Goal: Communication & Community: Participate in discussion

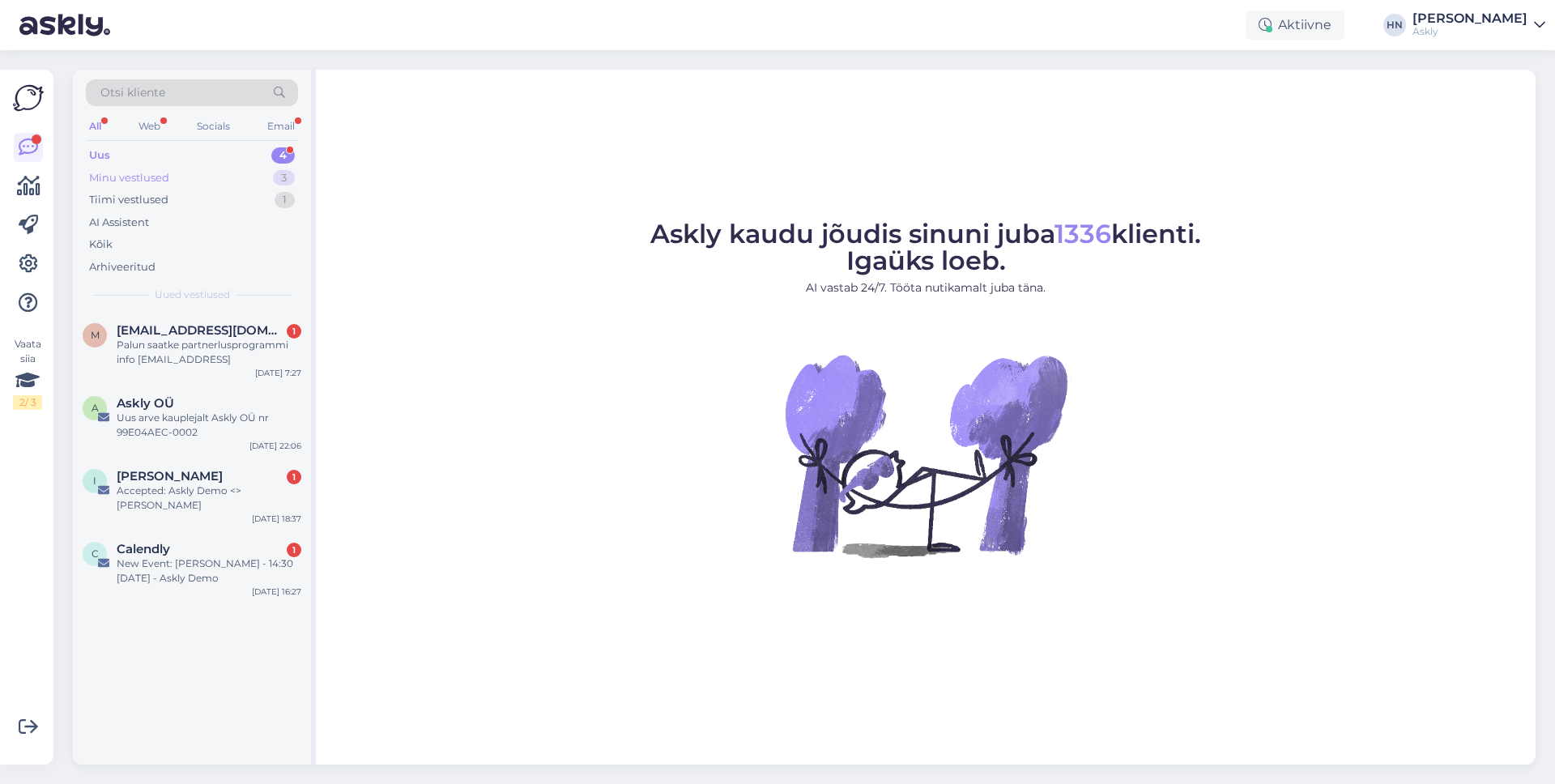
click at [205, 175] on div "Minu vestlused 3" at bounding box center [192, 178] width 212 height 23
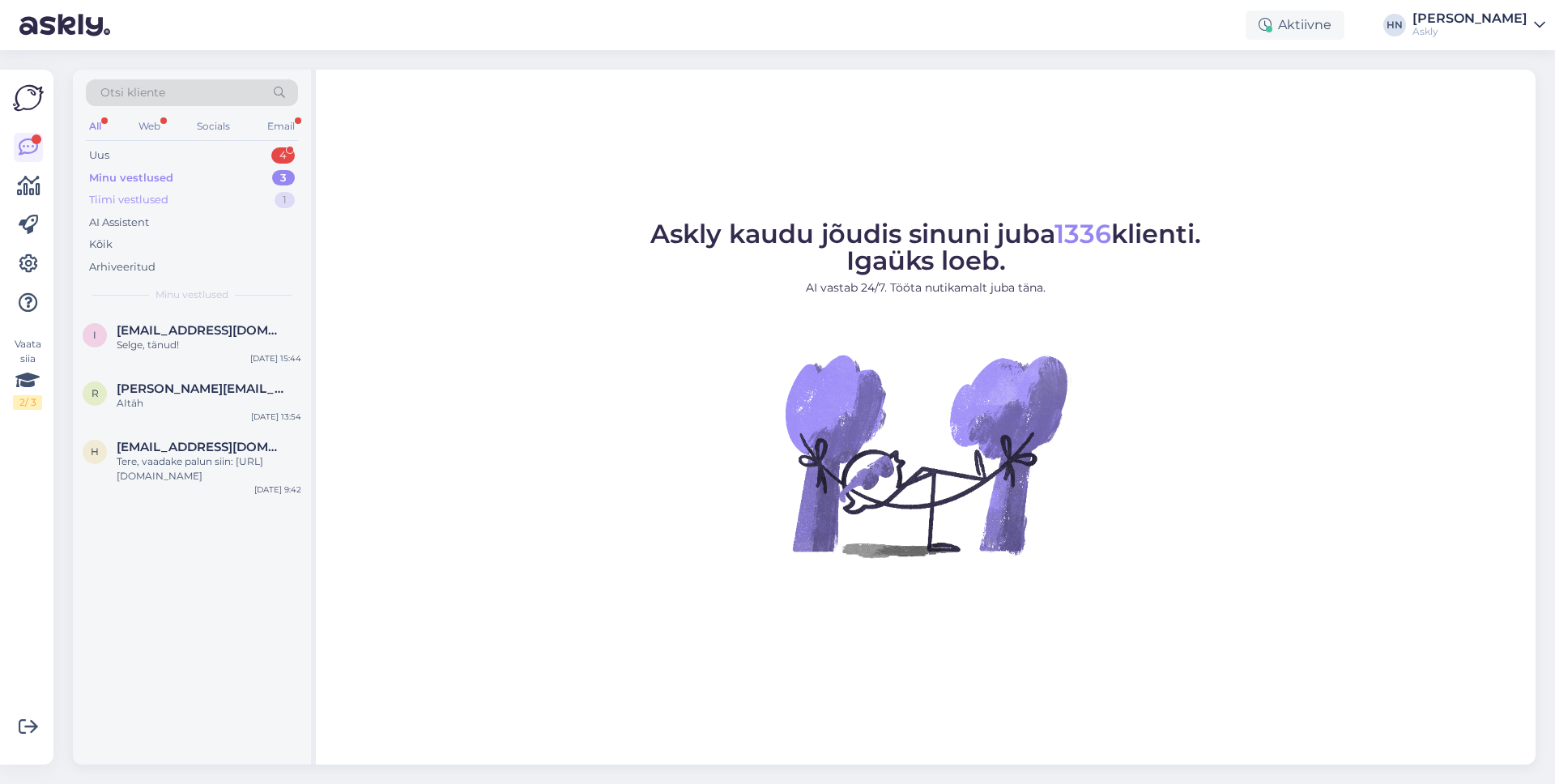
click at [194, 207] on div "Tiimi vestlused 1" at bounding box center [192, 201] width 212 height 23
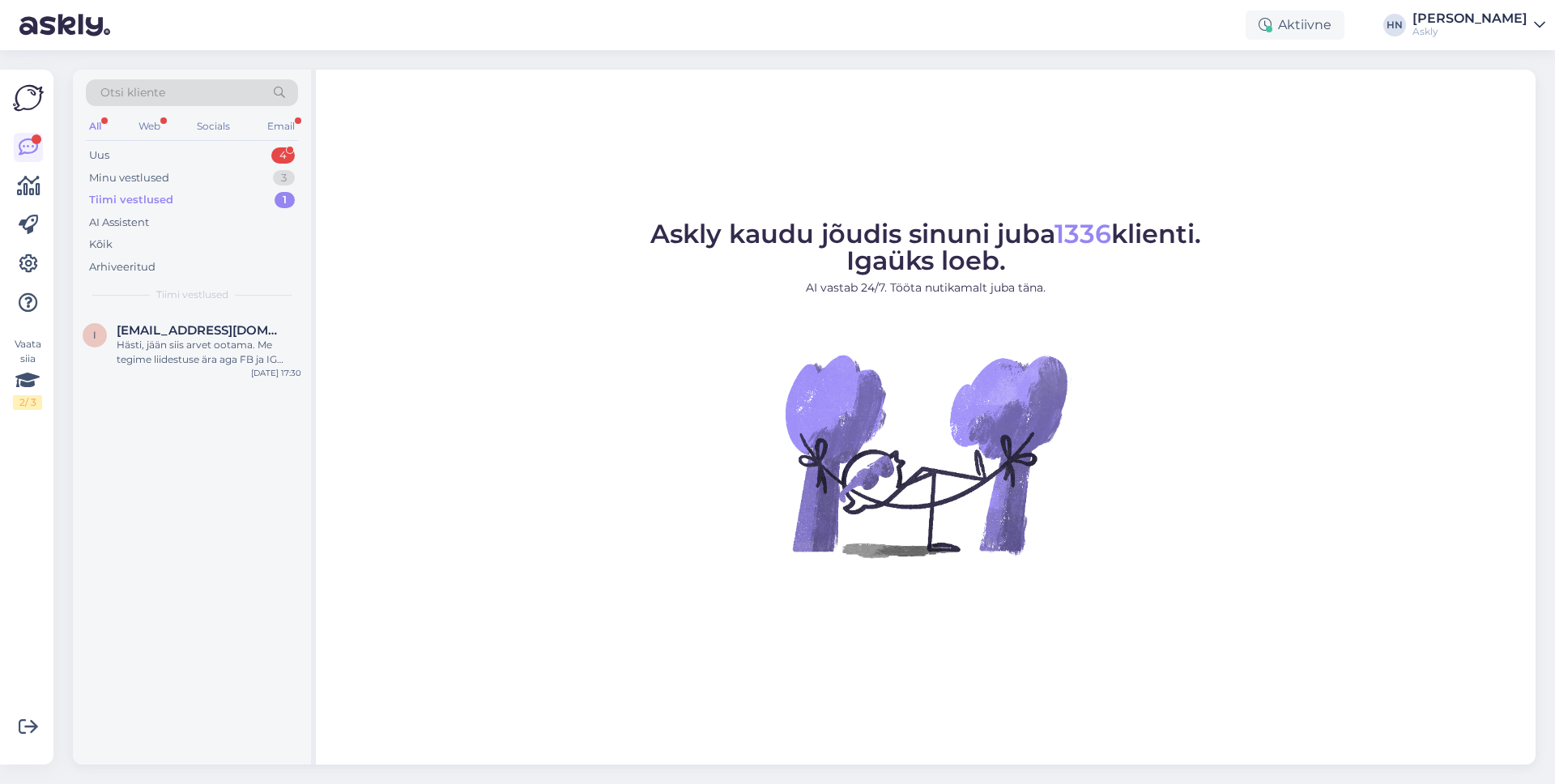
click at [196, 196] on div "Tiimi vestlused 1" at bounding box center [192, 201] width 212 height 23
click at [198, 189] on div "Tiimi vestlused 1" at bounding box center [192, 201] width 212 height 23
click at [201, 179] on div "Minu vestlused 3" at bounding box center [192, 178] width 212 height 23
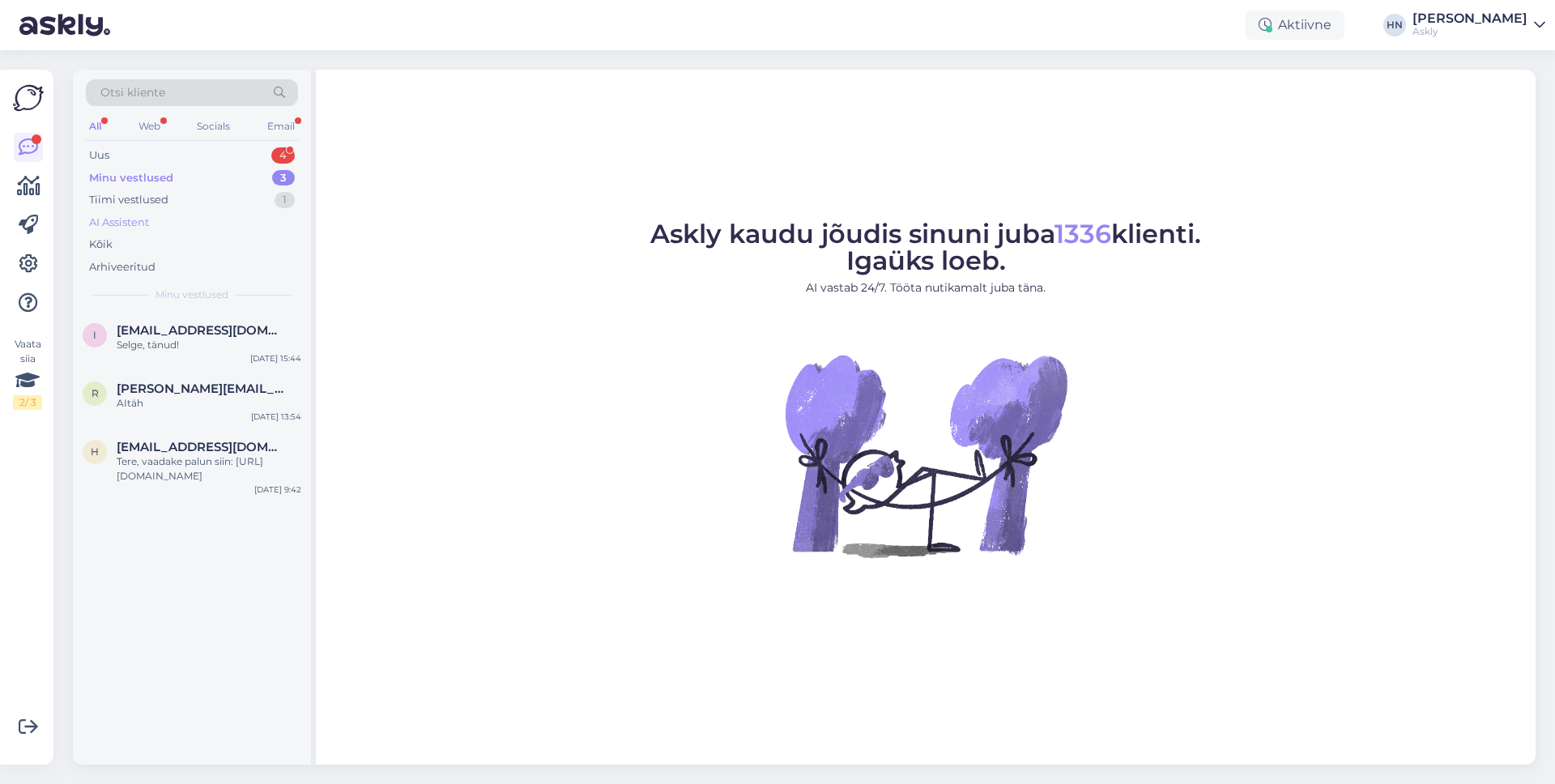
click at [179, 232] on div "AI Assistent" at bounding box center [192, 223] width 212 height 23
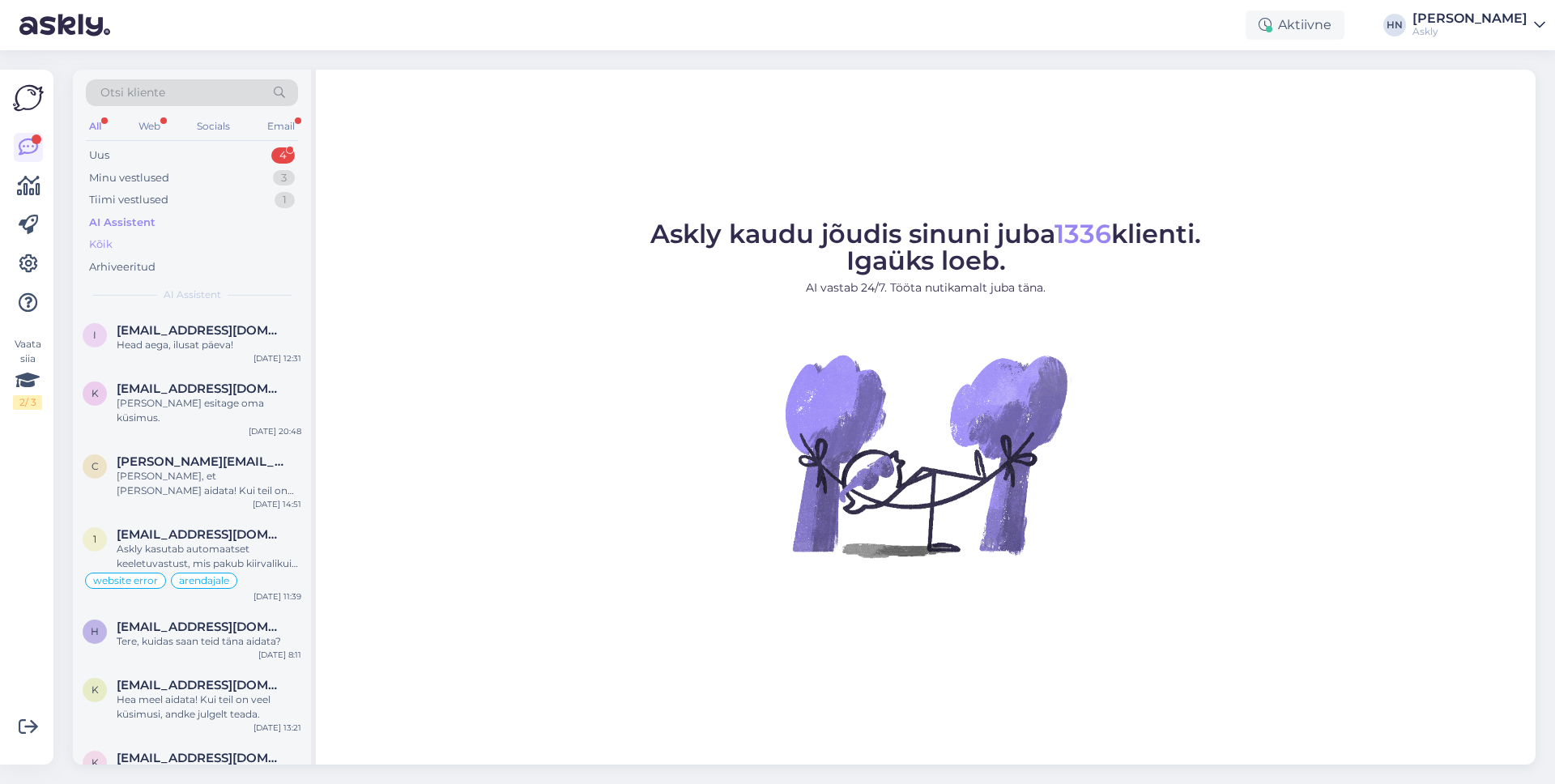
click at [178, 241] on div "Kõik" at bounding box center [192, 245] width 212 height 23
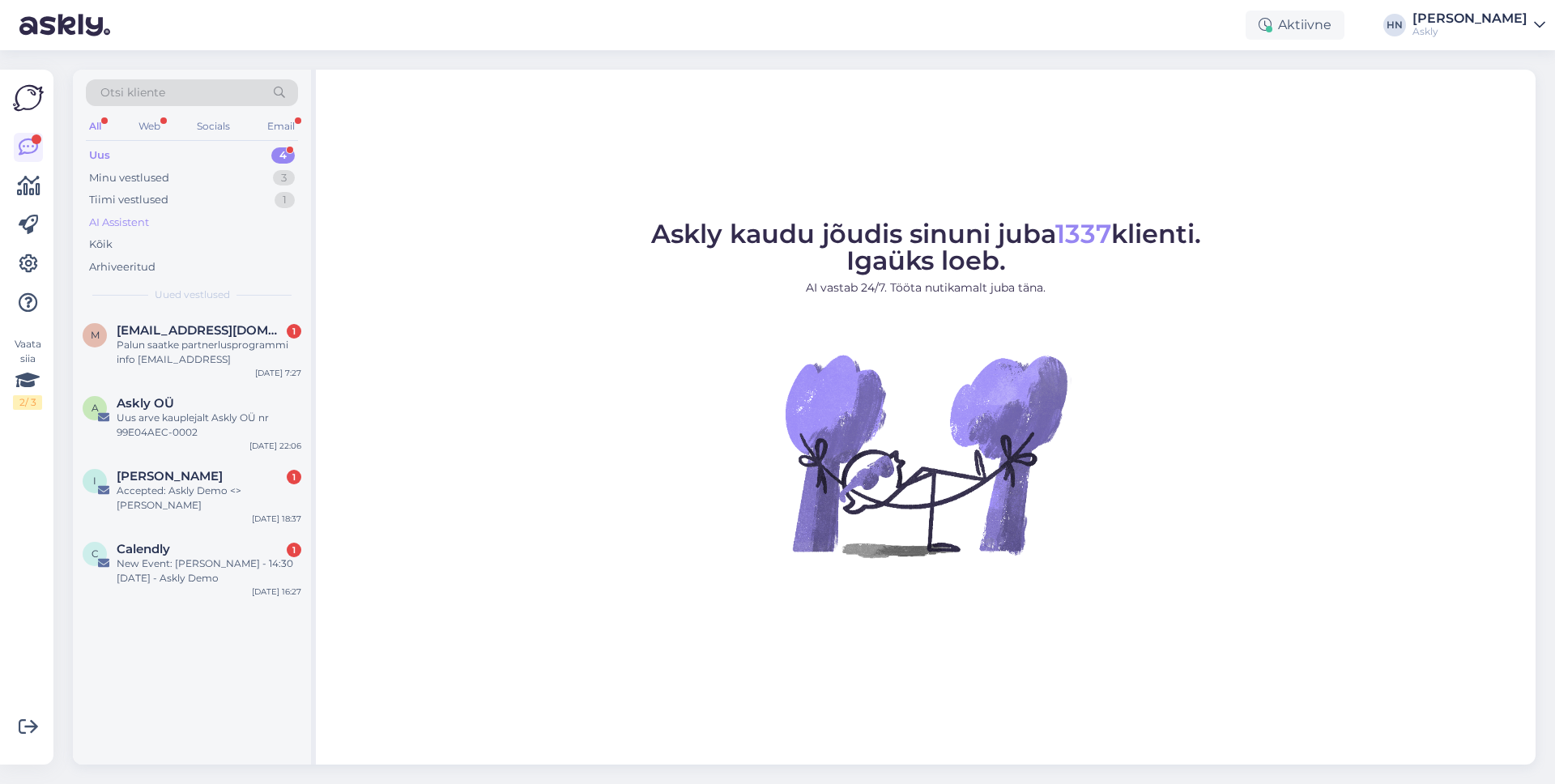
click at [120, 220] on div "AI Assistent" at bounding box center [118, 223] width 60 height 16
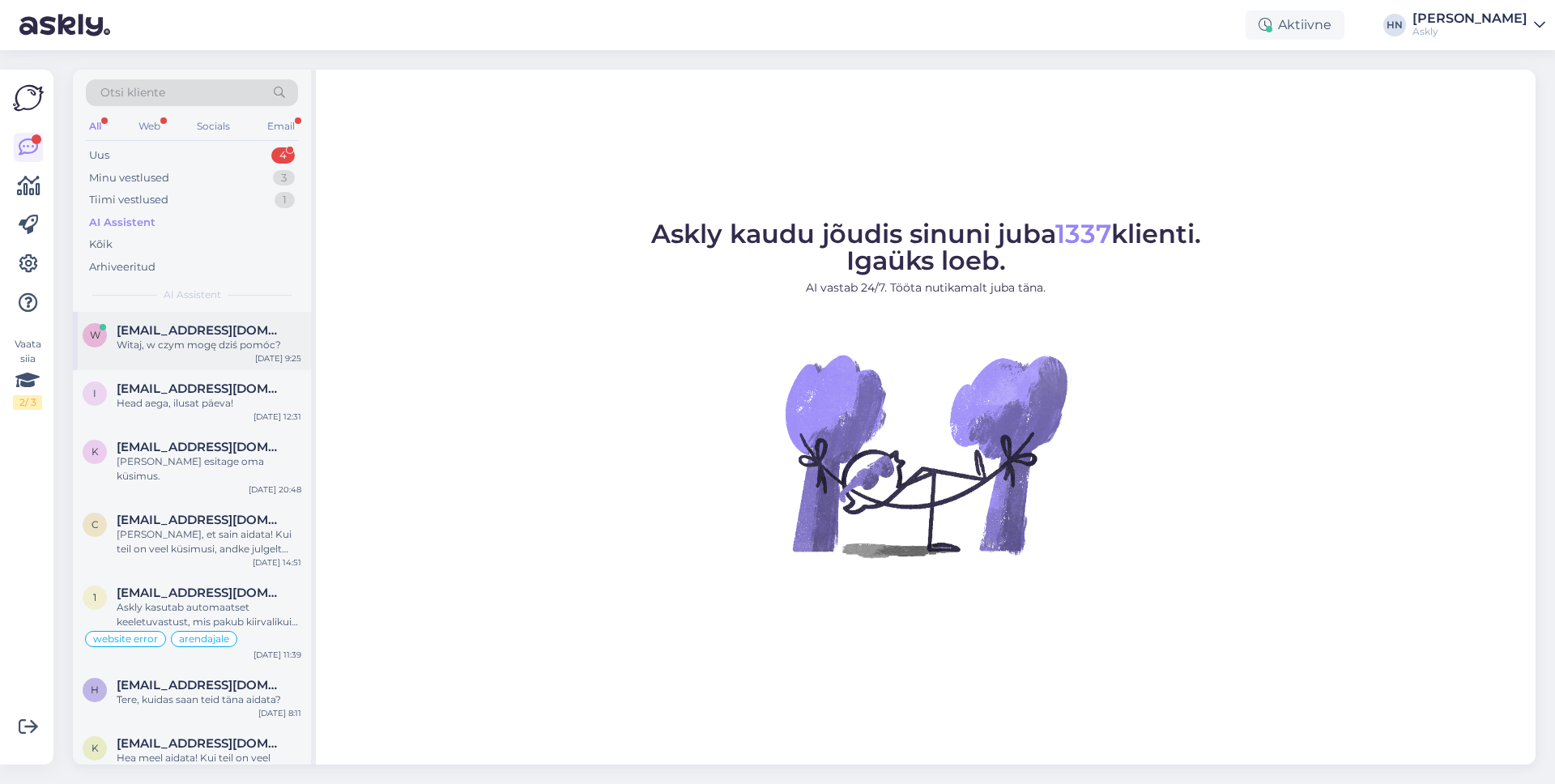
click at [126, 327] on span "[EMAIL_ADDRESS][DOMAIN_NAME]" at bounding box center [201, 330] width 169 height 14
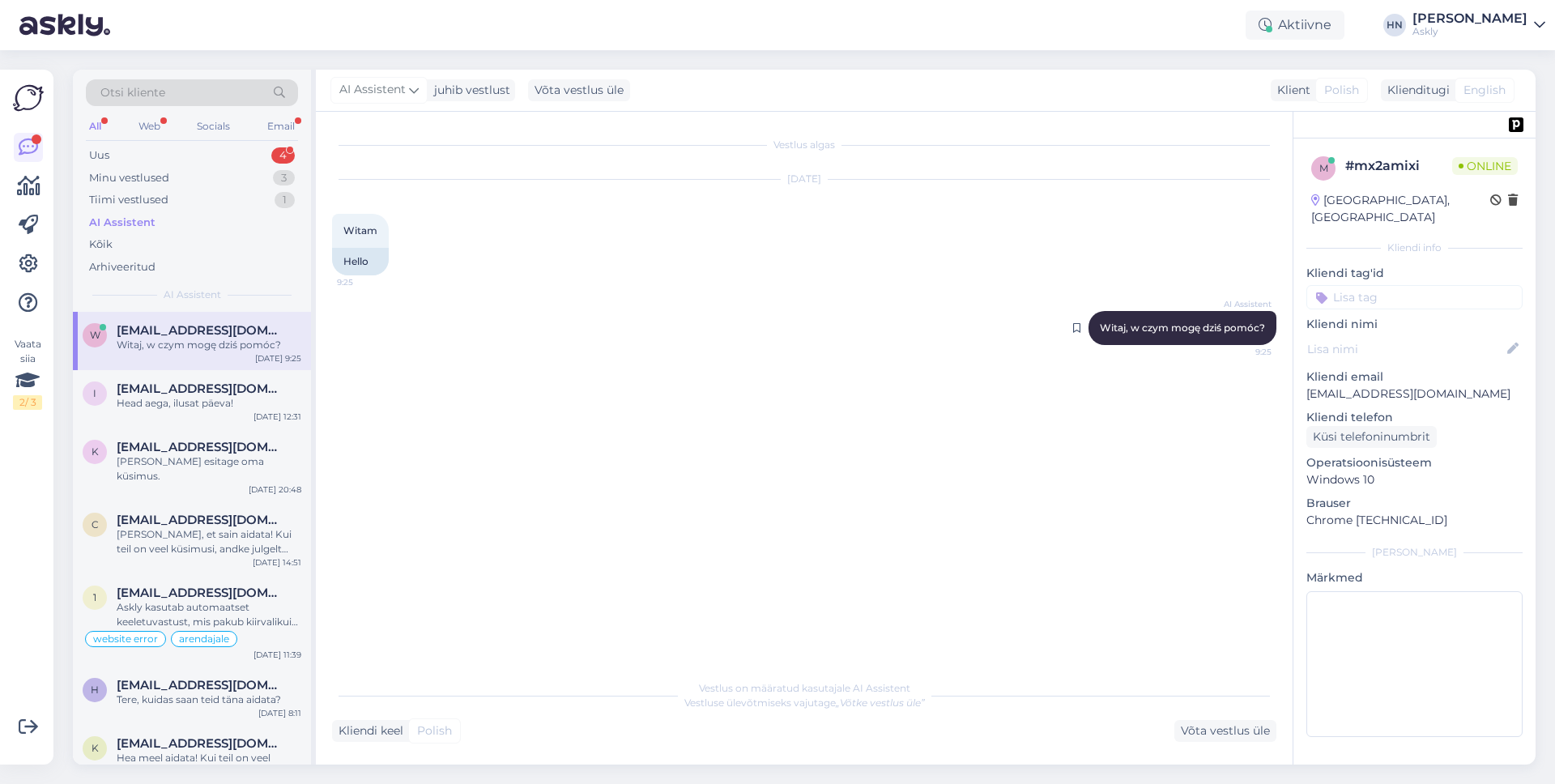
click at [1126, 328] on span "Witaj, w czym mogę dziś pomóc?" at bounding box center [1183, 328] width 165 height 12
click at [1208, 244] on div "Sep 16 2025 Witam 9:25 Hello" at bounding box center [804, 227] width 944 height 131
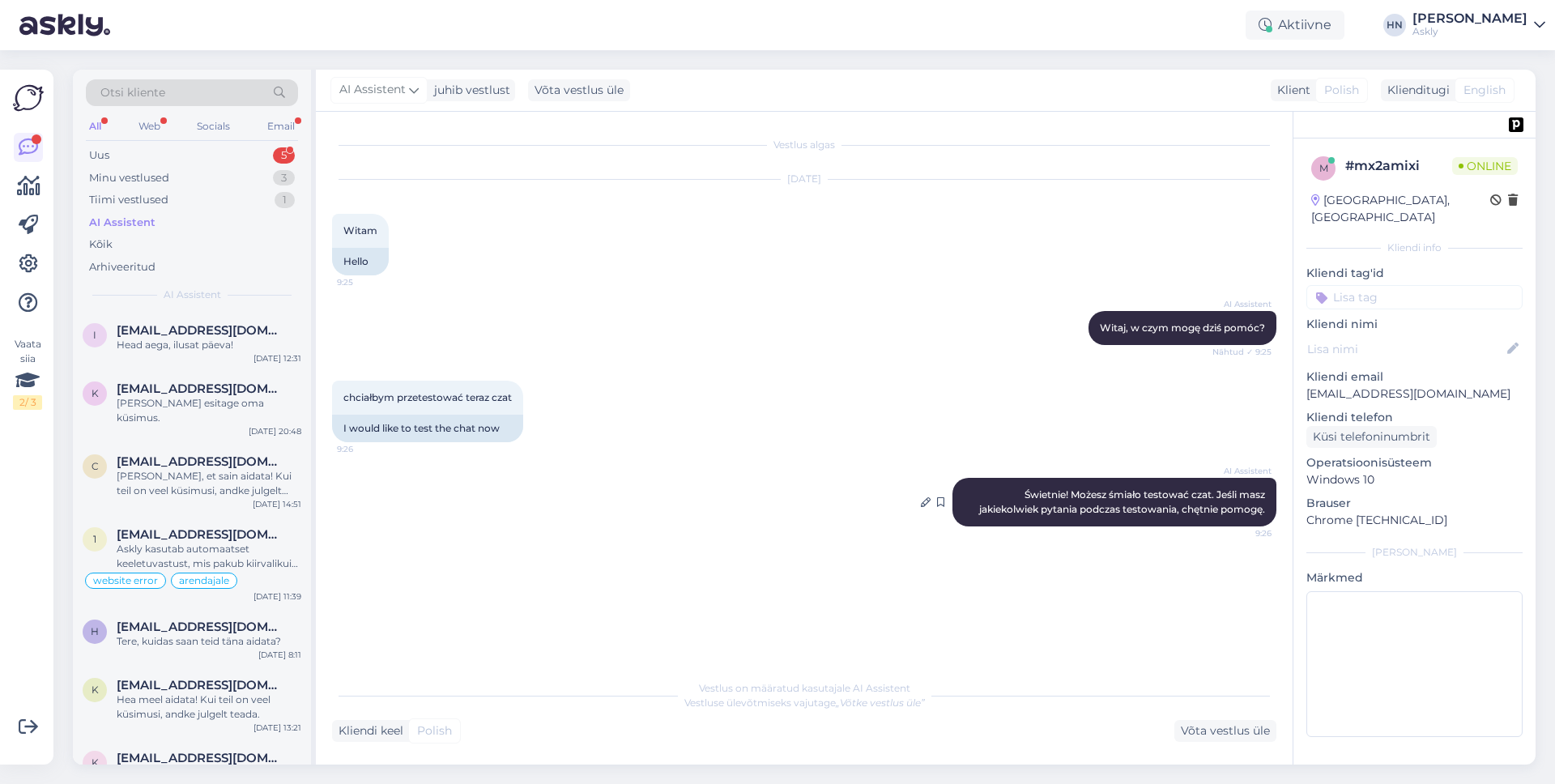
click at [1004, 483] on div "AI Assistent Świetnie! Możesz śmiało testować czat. Jeśli masz jakiekolwiek pyt…" at bounding box center [1115, 502] width 324 height 49
click at [1028, 496] on span "Świetnie! Możesz śmiało testować czat. Jeśli masz jakiekolwiek pytania podczas …" at bounding box center [1123, 502] width 289 height 27
click at [921, 395] on div "chciałbym przetestować teraz czat 9:26 I would like to test the chat now" at bounding box center [804, 411] width 944 height 97
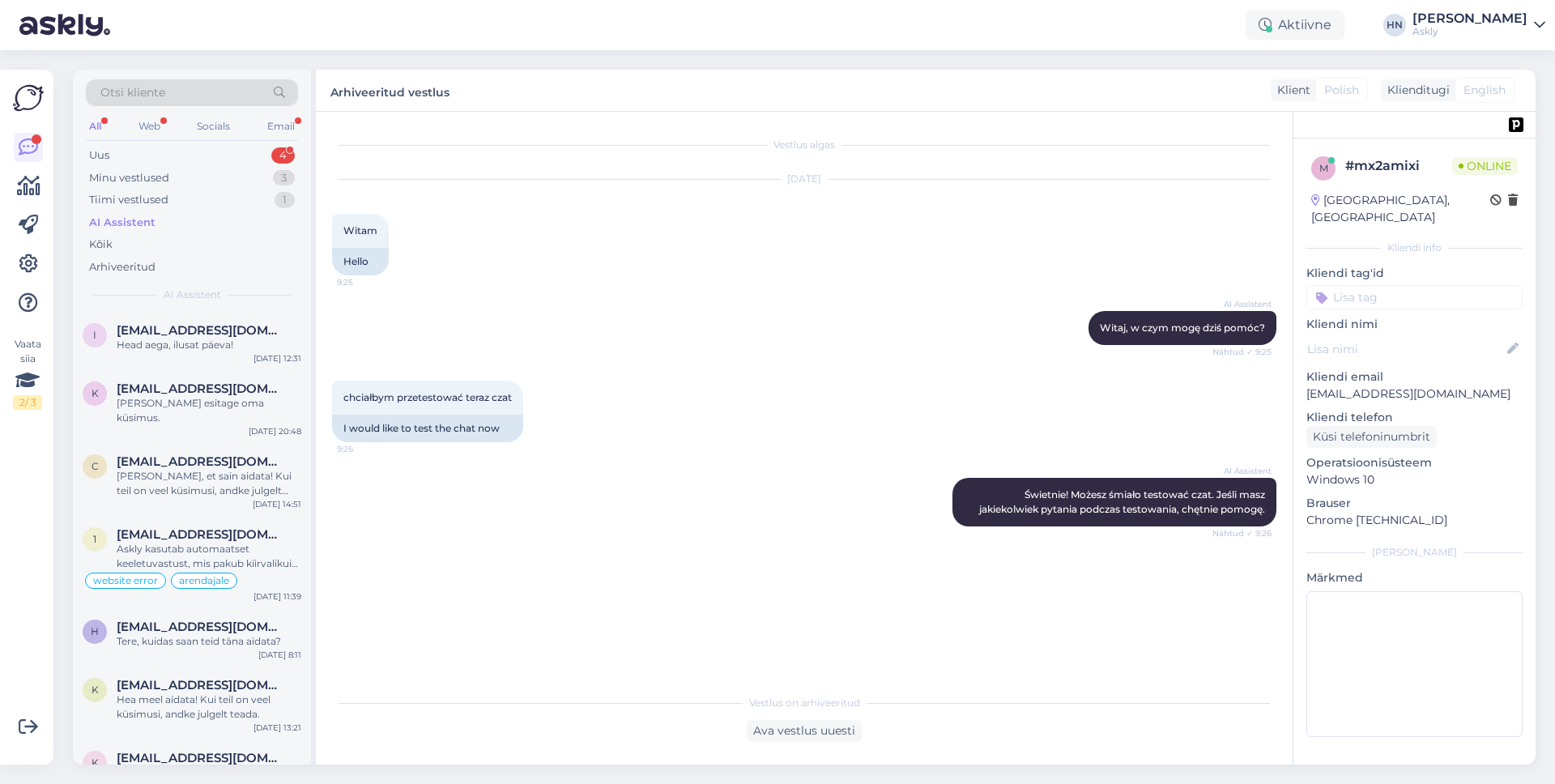
click at [971, 389] on div "chciałbym przetestować teraz czat 9:26 I would like to test the chat now" at bounding box center [804, 411] width 944 height 97
click at [159, 159] on div "Uus 4" at bounding box center [192, 155] width 212 height 23
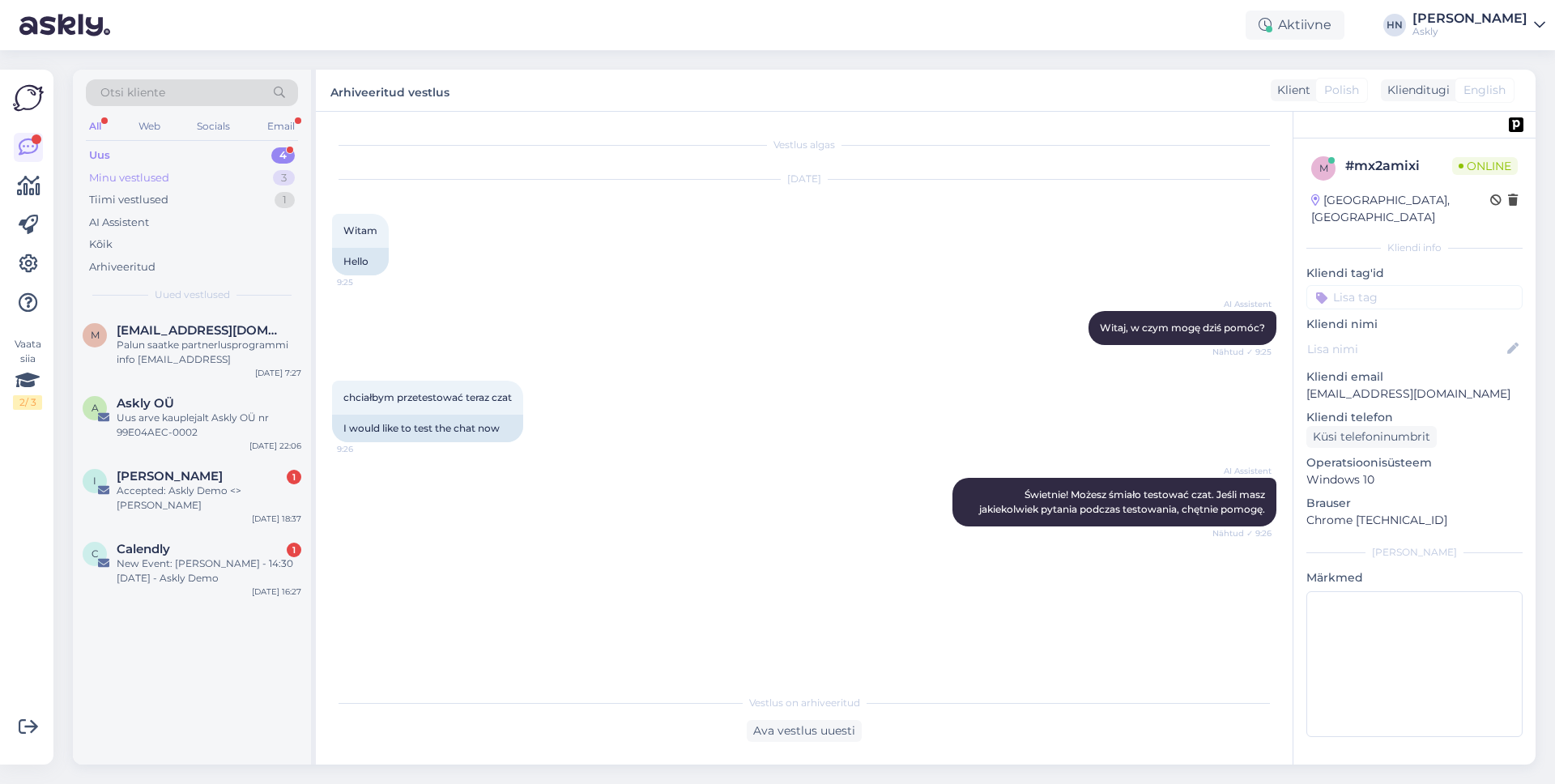
click at [158, 182] on div "Minu vestlused" at bounding box center [129, 178] width 80 height 16
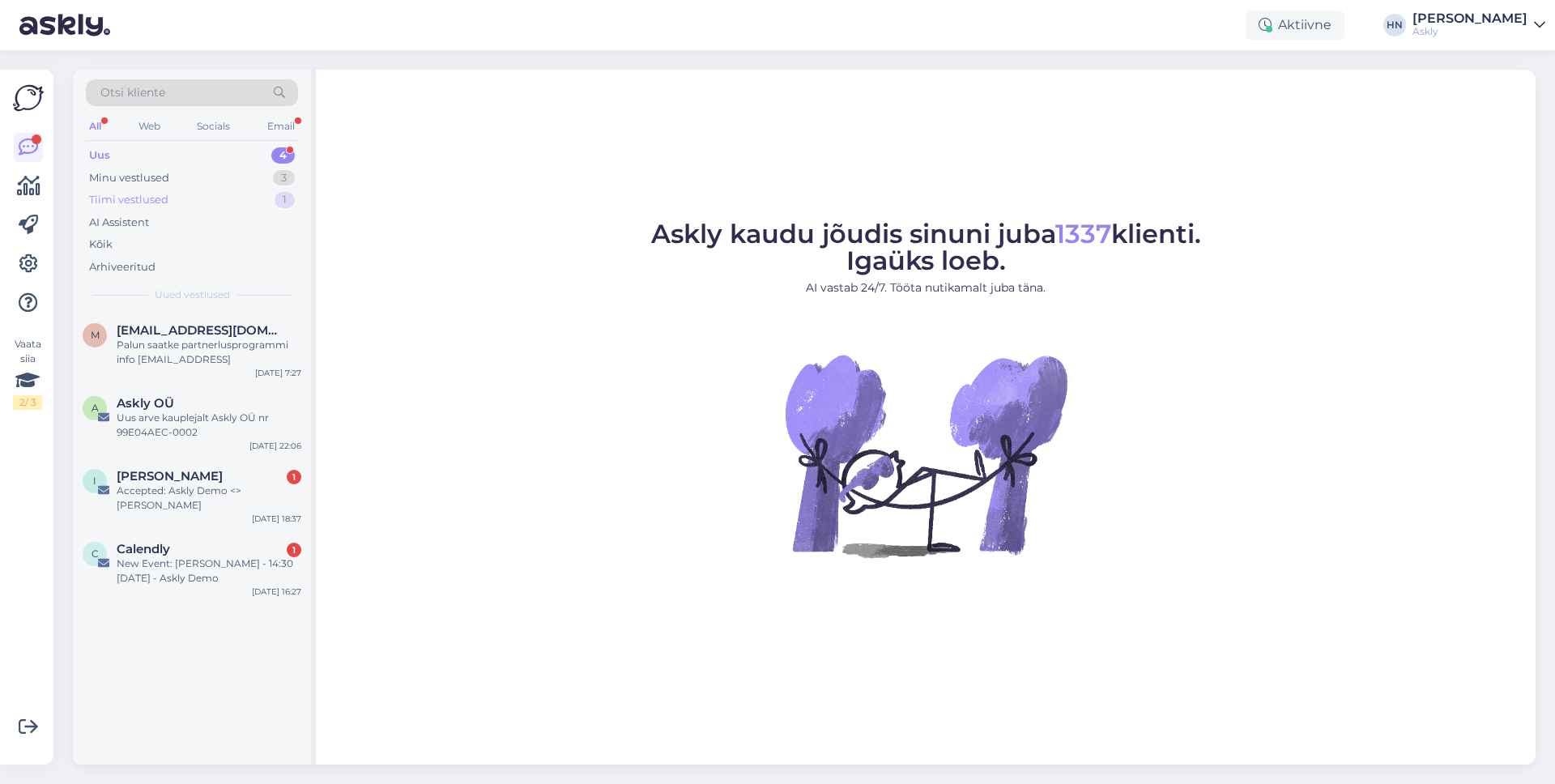
click at [178, 205] on div "Tiimi vestlused 1" at bounding box center [192, 201] width 212 height 23
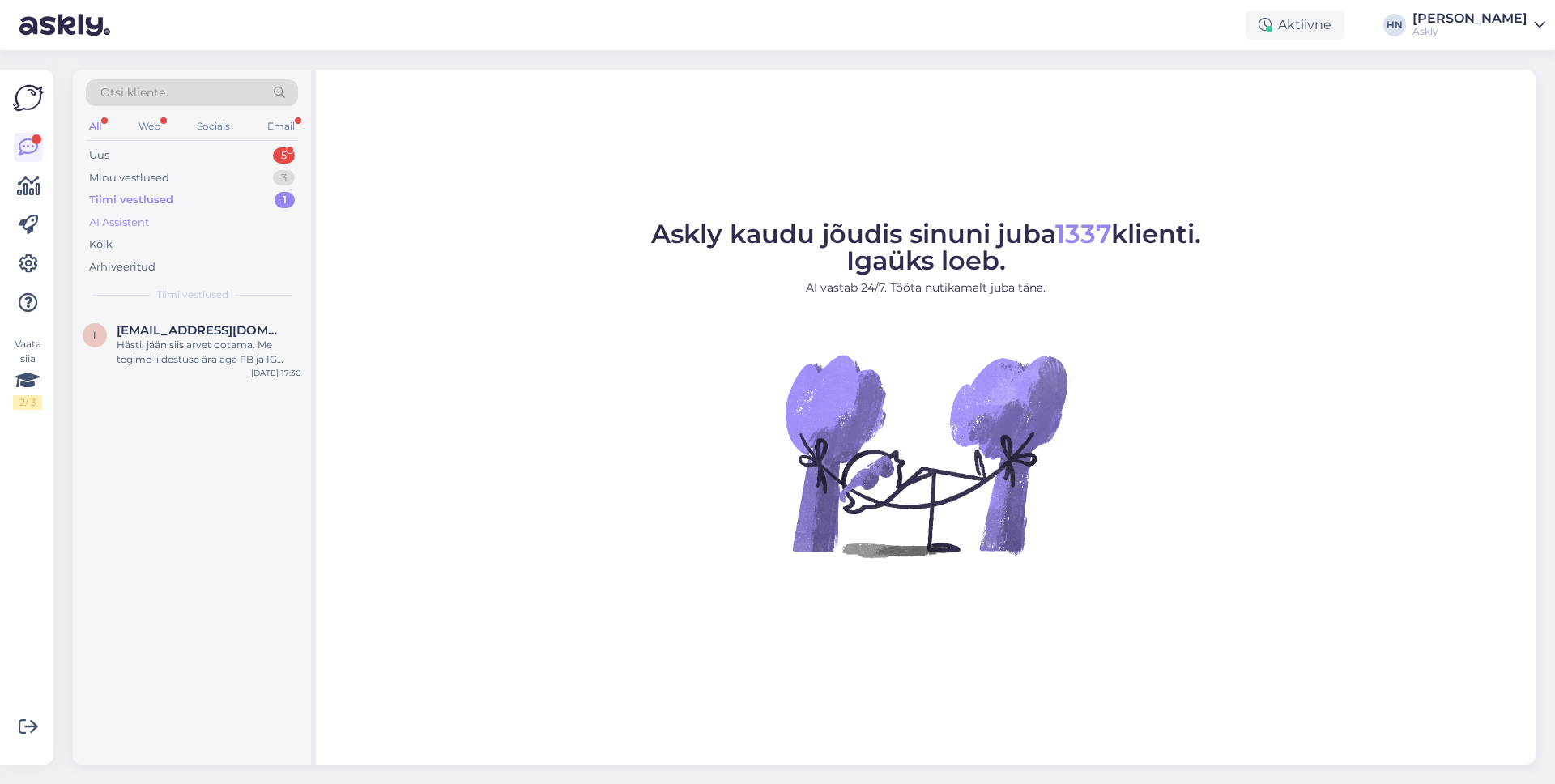
click at [171, 221] on div "AI Assistent" at bounding box center [192, 223] width 212 height 23
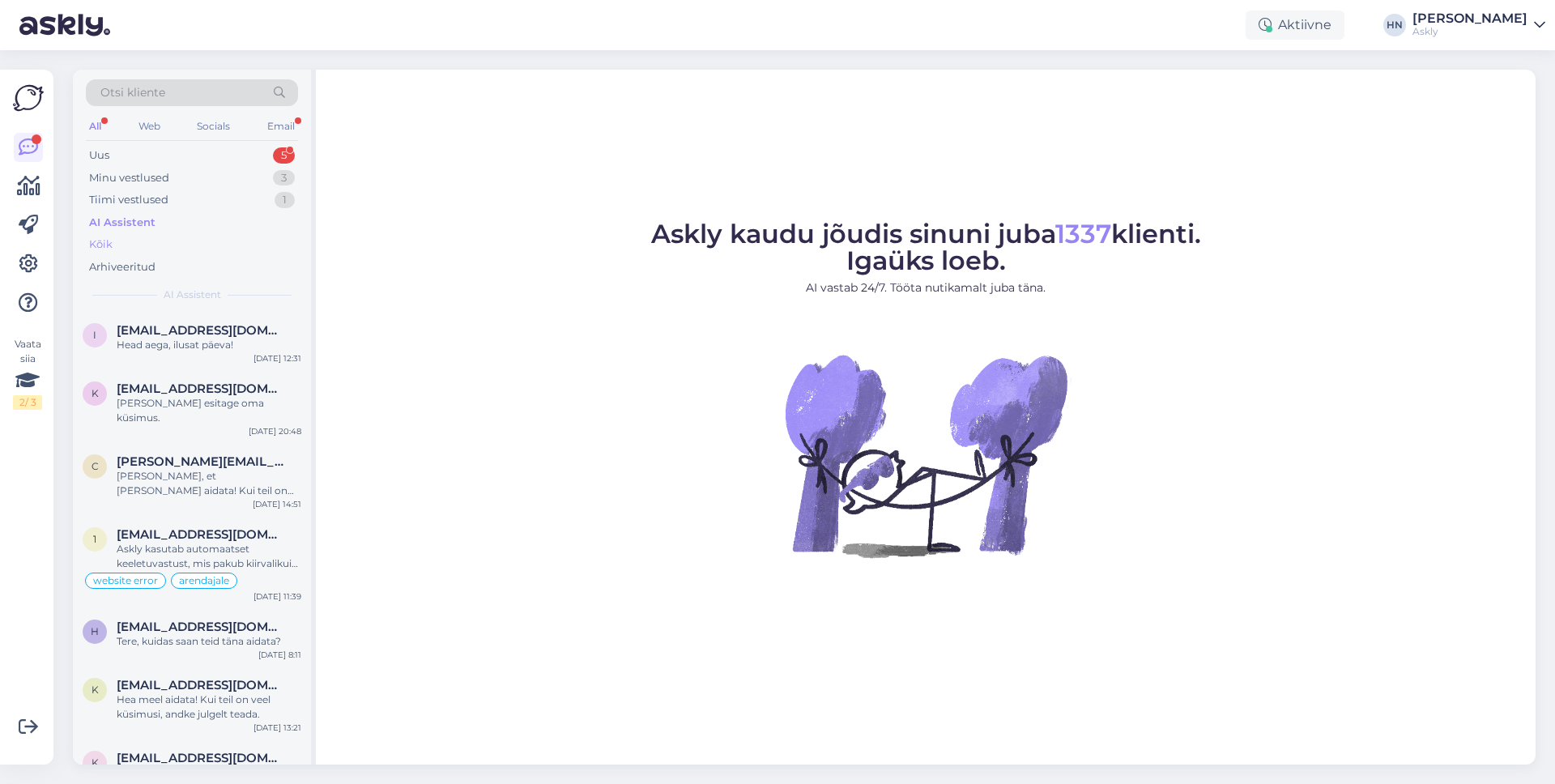
click at [169, 234] on div "Kõik" at bounding box center [192, 245] width 212 height 23
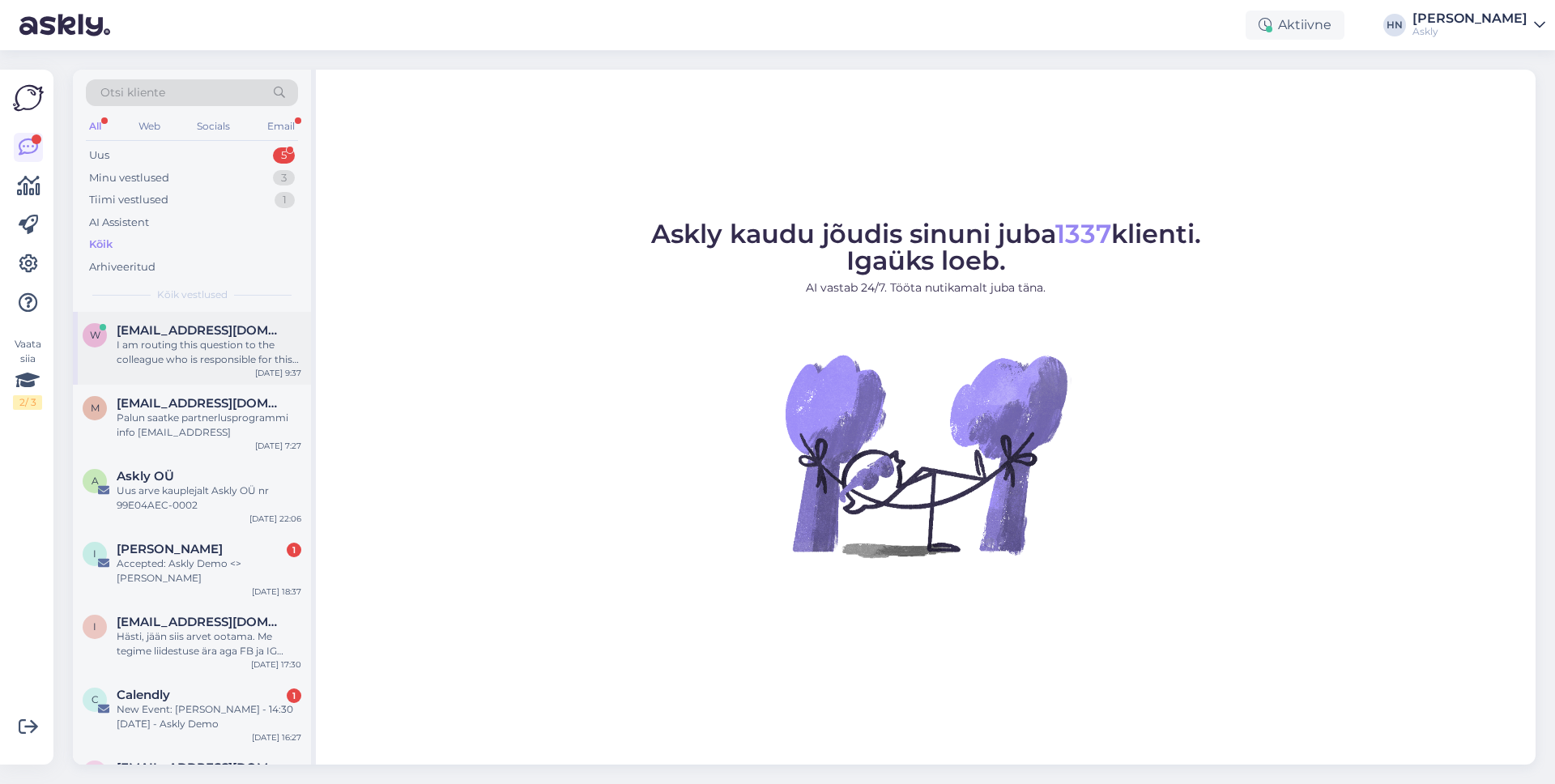
click at [152, 360] on div "I am routing this question to the colleague who is responsible for this topic. …" at bounding box center [209, 352] width 185 height 29
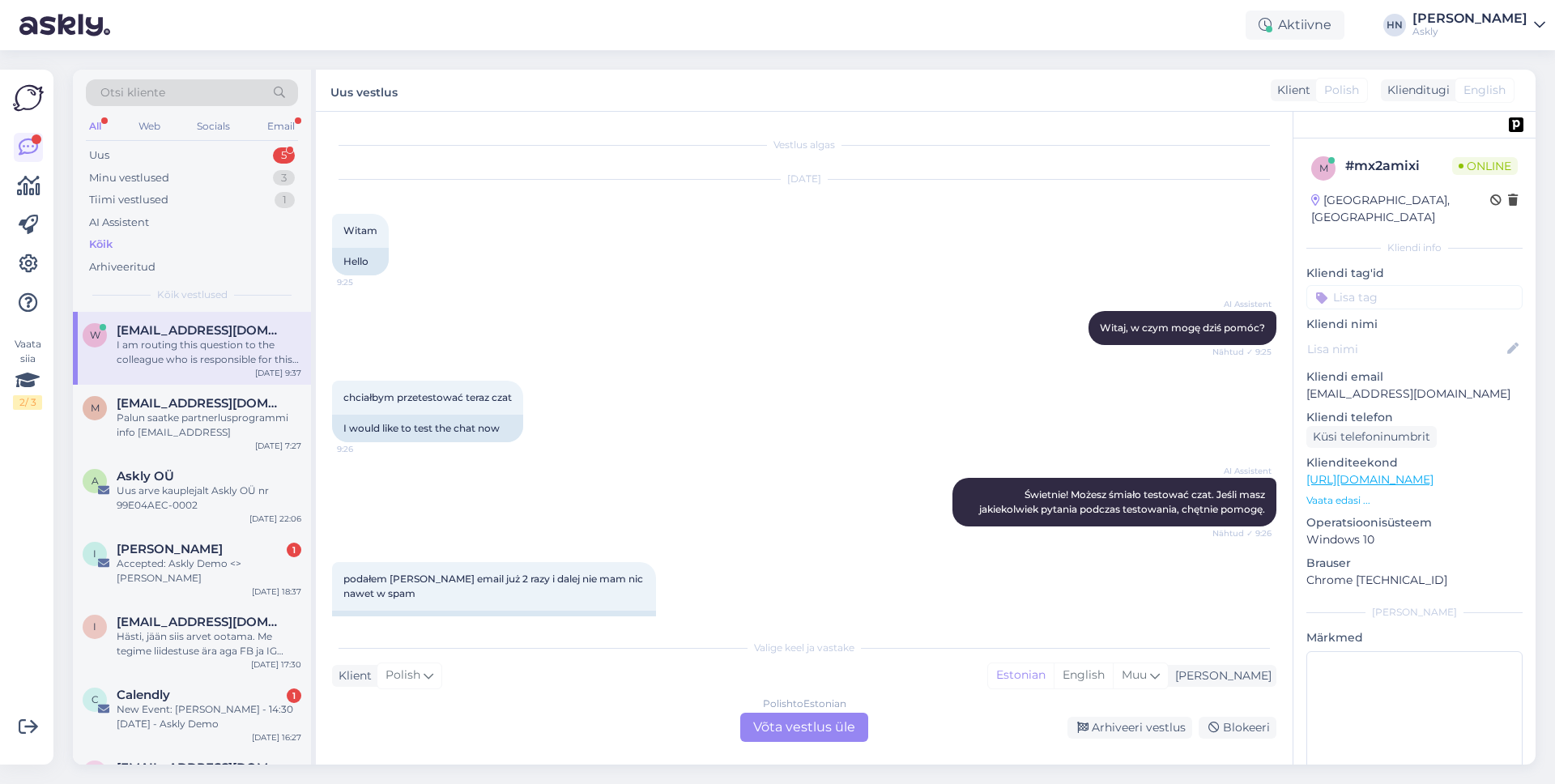
scroll to position [210, 0]
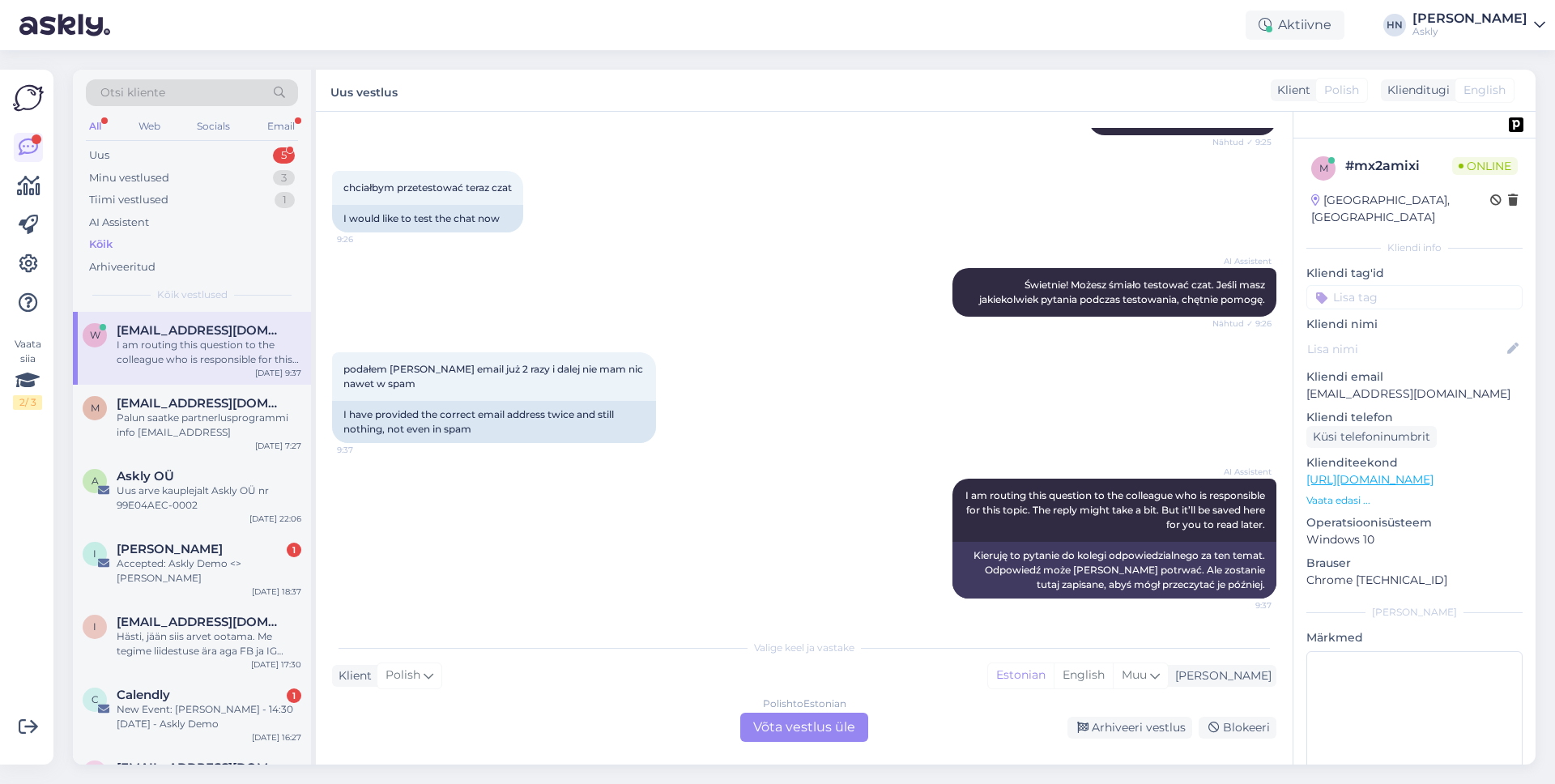
click at [793, 59] on div "Otsi kliente All Web Socials Email Uus 5 Minu vestlused 3 Tiimi vestlused 1 AI …" at bounding box center [809, 417] width 1492 height 733
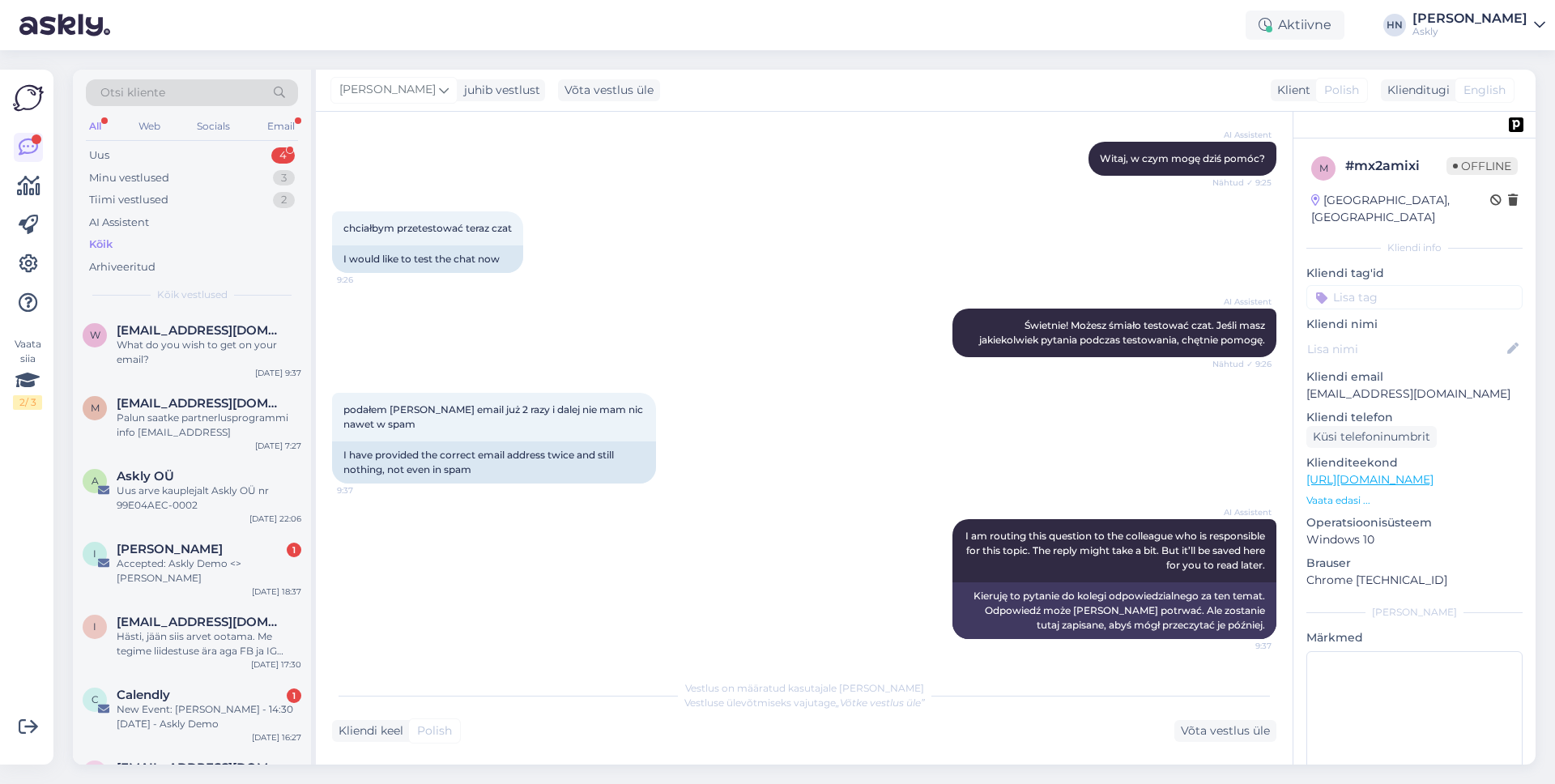
scroll to position [266, 0]
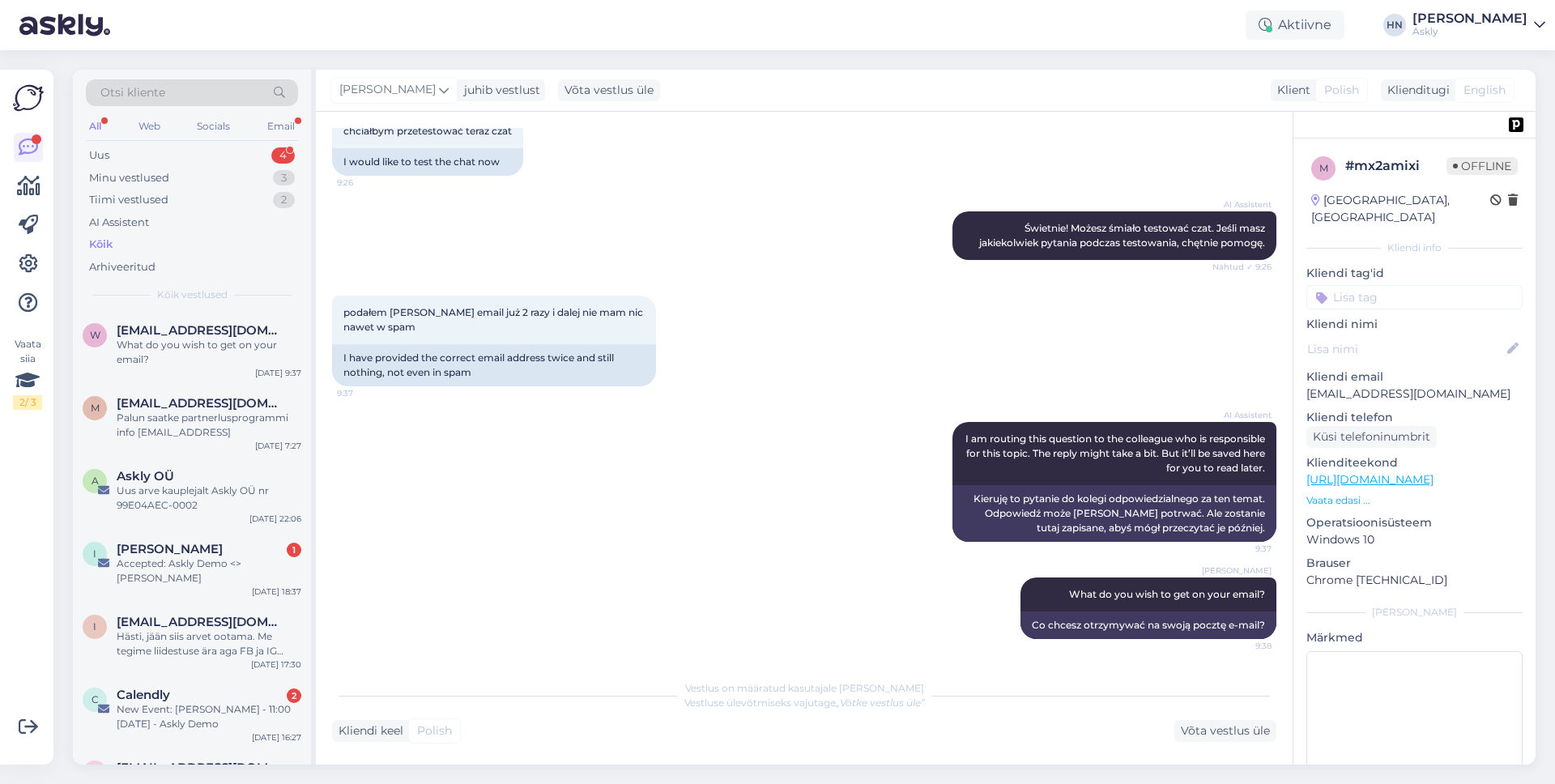
click at [783, 202] on div "AI Assistent Świetnie! Możesz śmiało testować czat. Jeśli masz jakiekolwiek pyt…" at bounding box center [804, 235] width 944 height 84
